Goal: Task Accomplishment & Management: Use online tool/utility

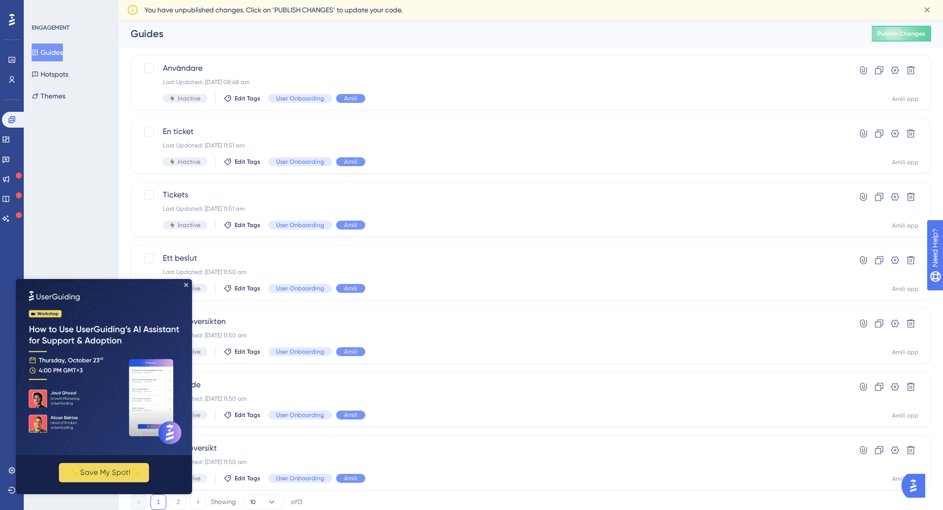
scroll to position [258, 0]
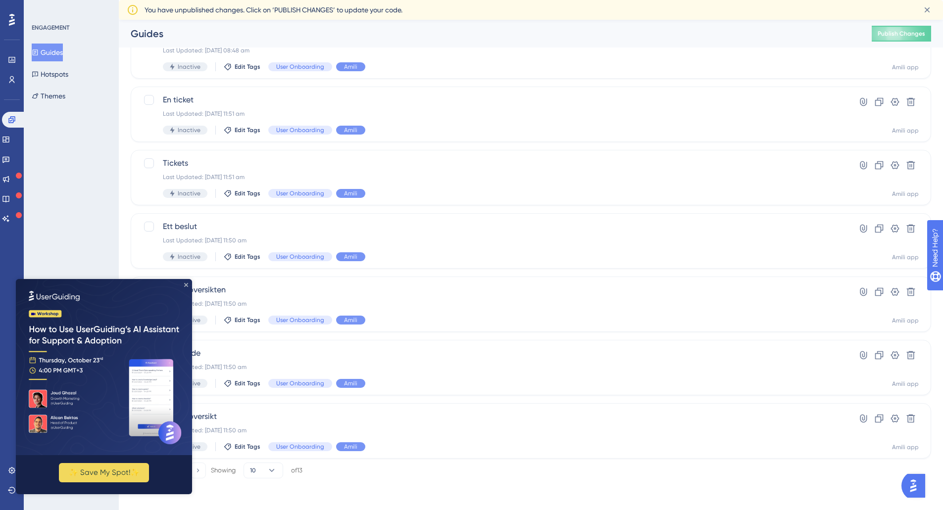
click at [186, 284] on icon "Close Preview" at bounding box center [186, 285] width 4 height 4
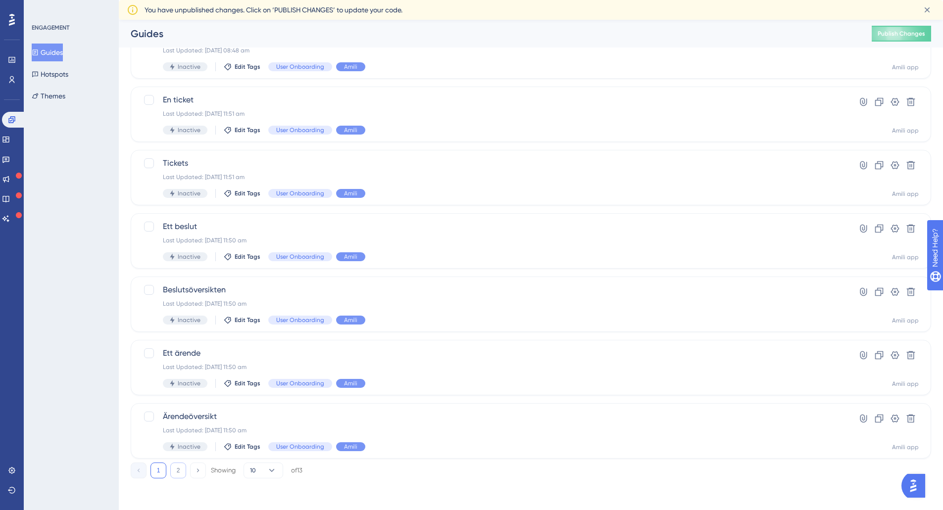
click at [180, 470] on button "2" at bounding box center [178, 471] width 16 height 16
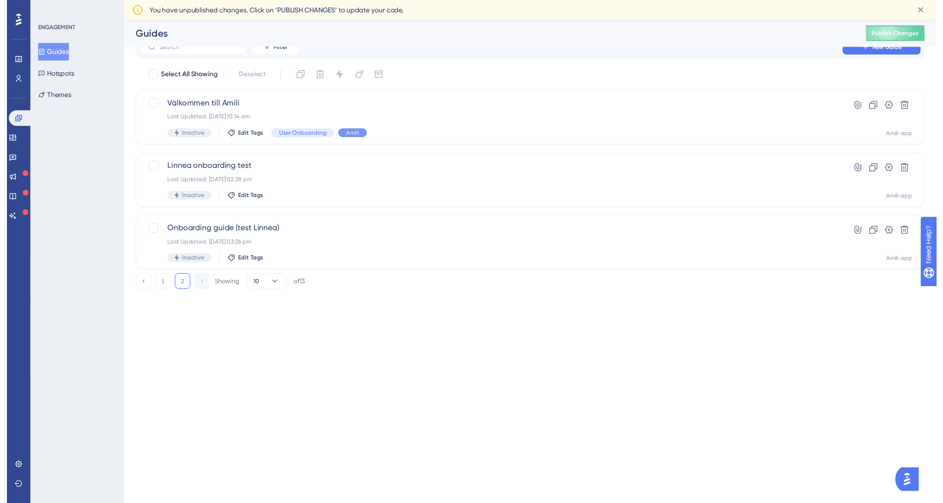
scroll to position [0, 0]
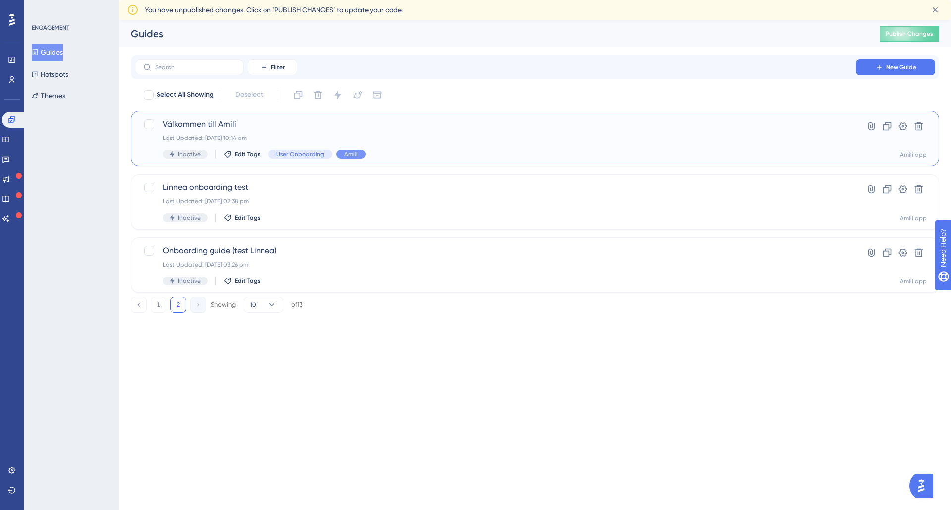
click at [331, 140] on div "Last Updated: 07 Oct 2025 10:14 am" at bounding box center [495, 138] width 664 height 8
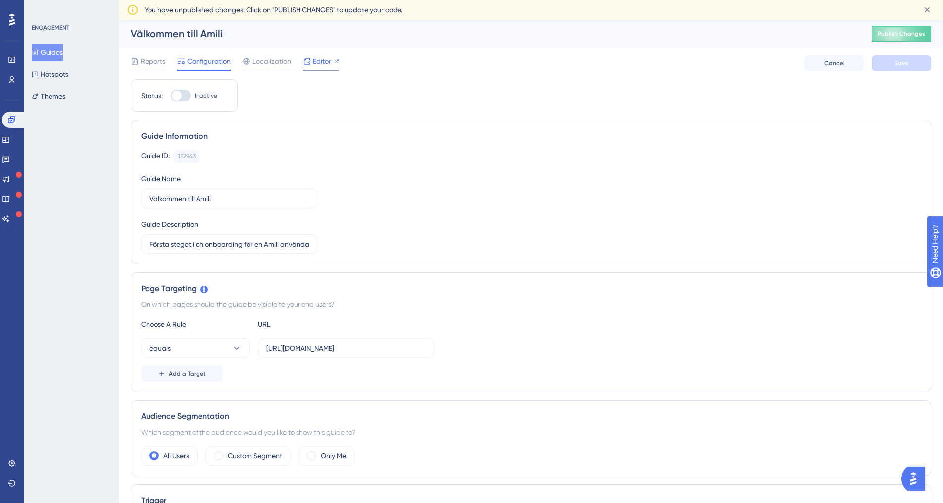
click at [322, 68] on div "Editor" at bounding box center [321, 63] width 36 height 16
